Goal: Navigation & Orientation: Find specific page/section

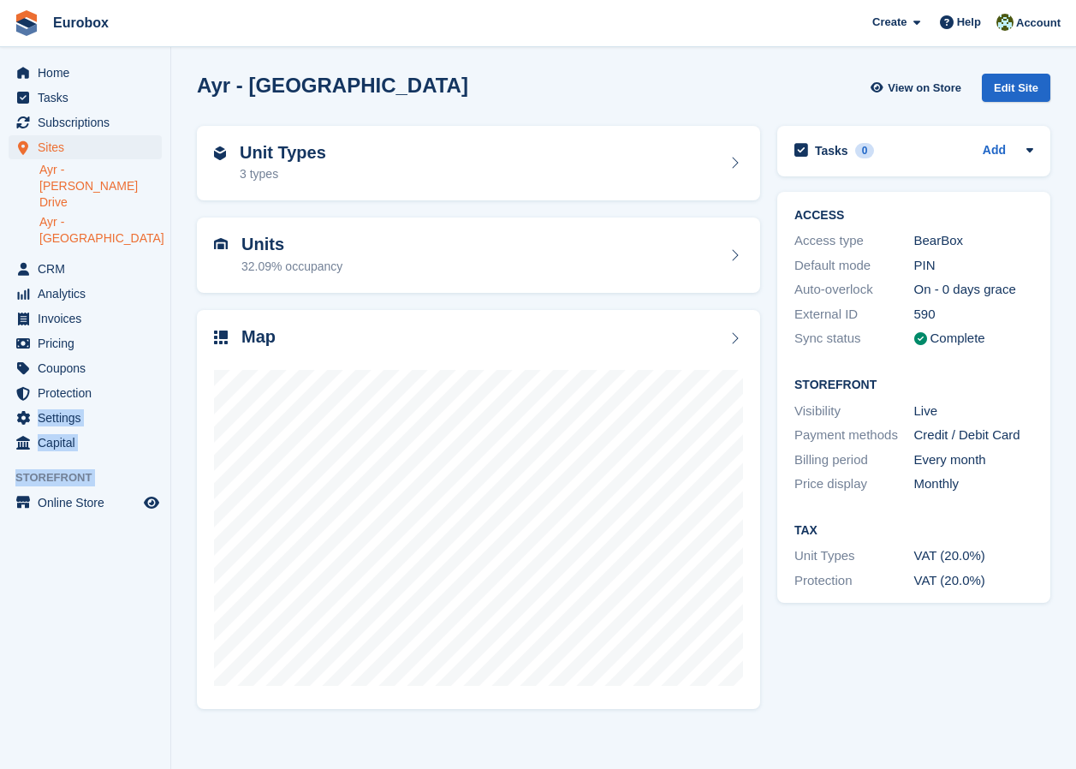
click at [122, 169] on link "Ayr - [PERSON_NAME] Drive" at bounding box center [100, 186] width 122 height 49
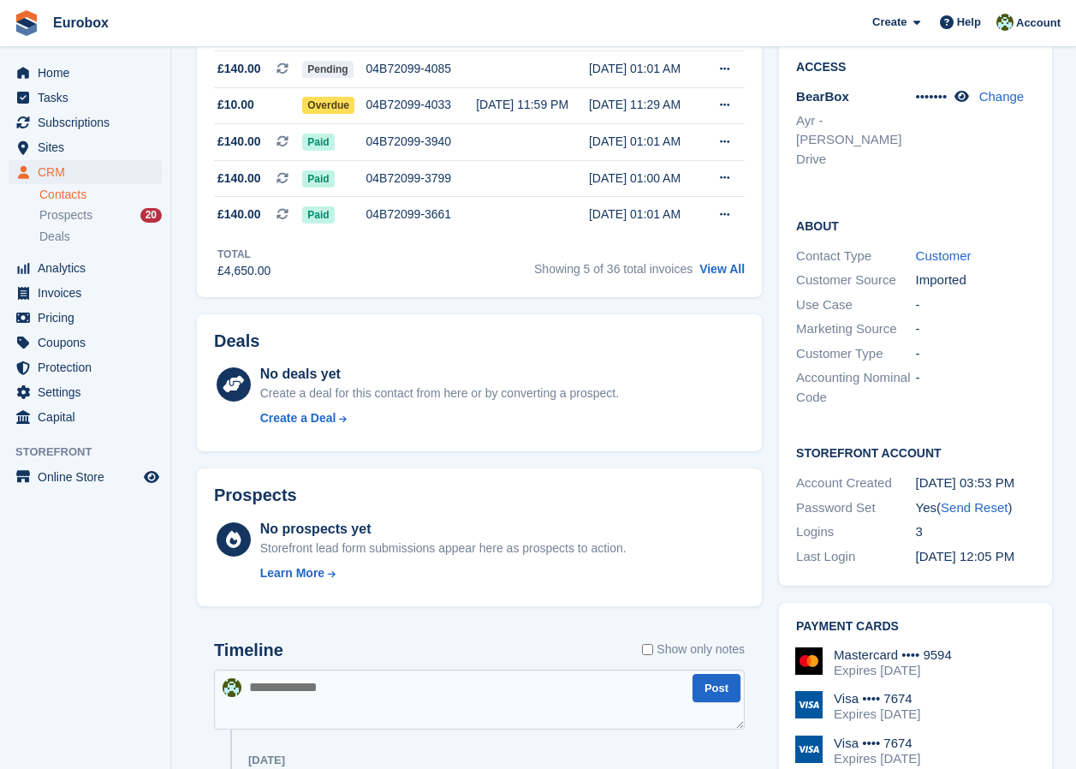
scroll to position [342, 0]
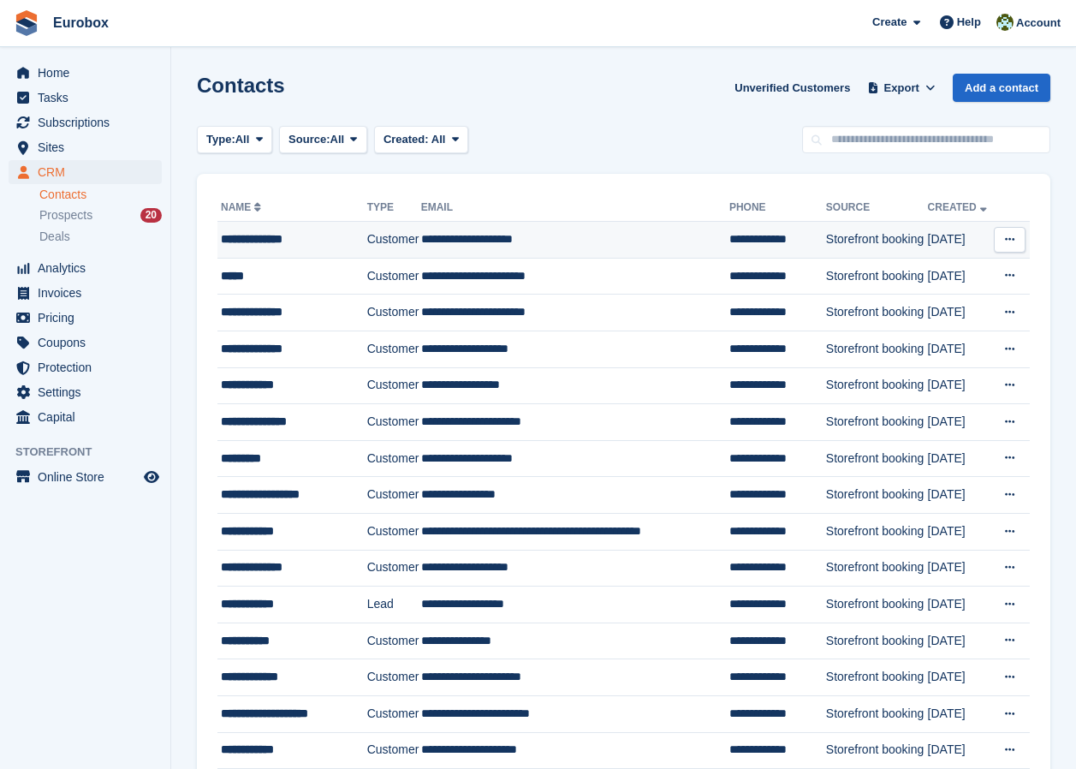
click at [241, 243] on div "**********" at bounding box center [291, 239] width 140 height 18
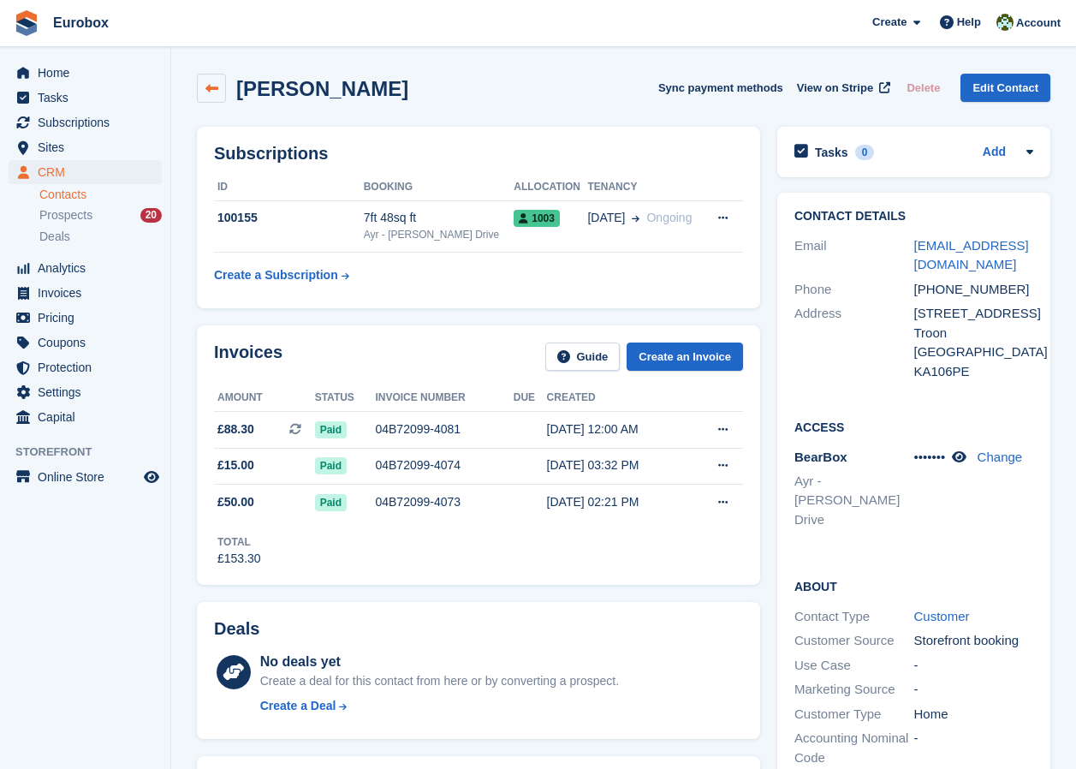
click at [218, 86] on link at bounding box center [211, 88] width 29 height 29
